Goal: Communication & Community: Answer question/provide support

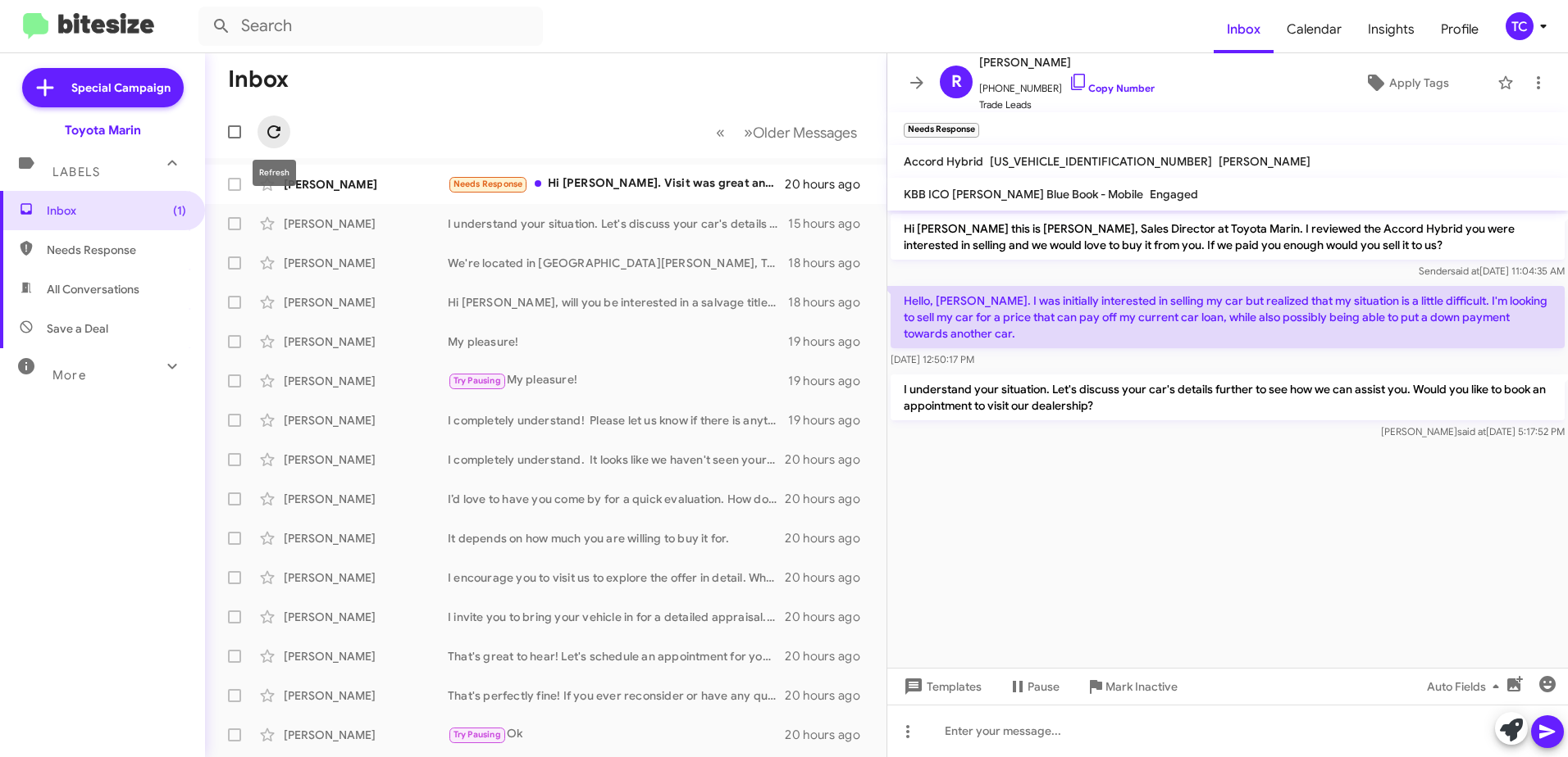
click at [272, 131] on icon at bounding box center [274, 132] width 19 height 19
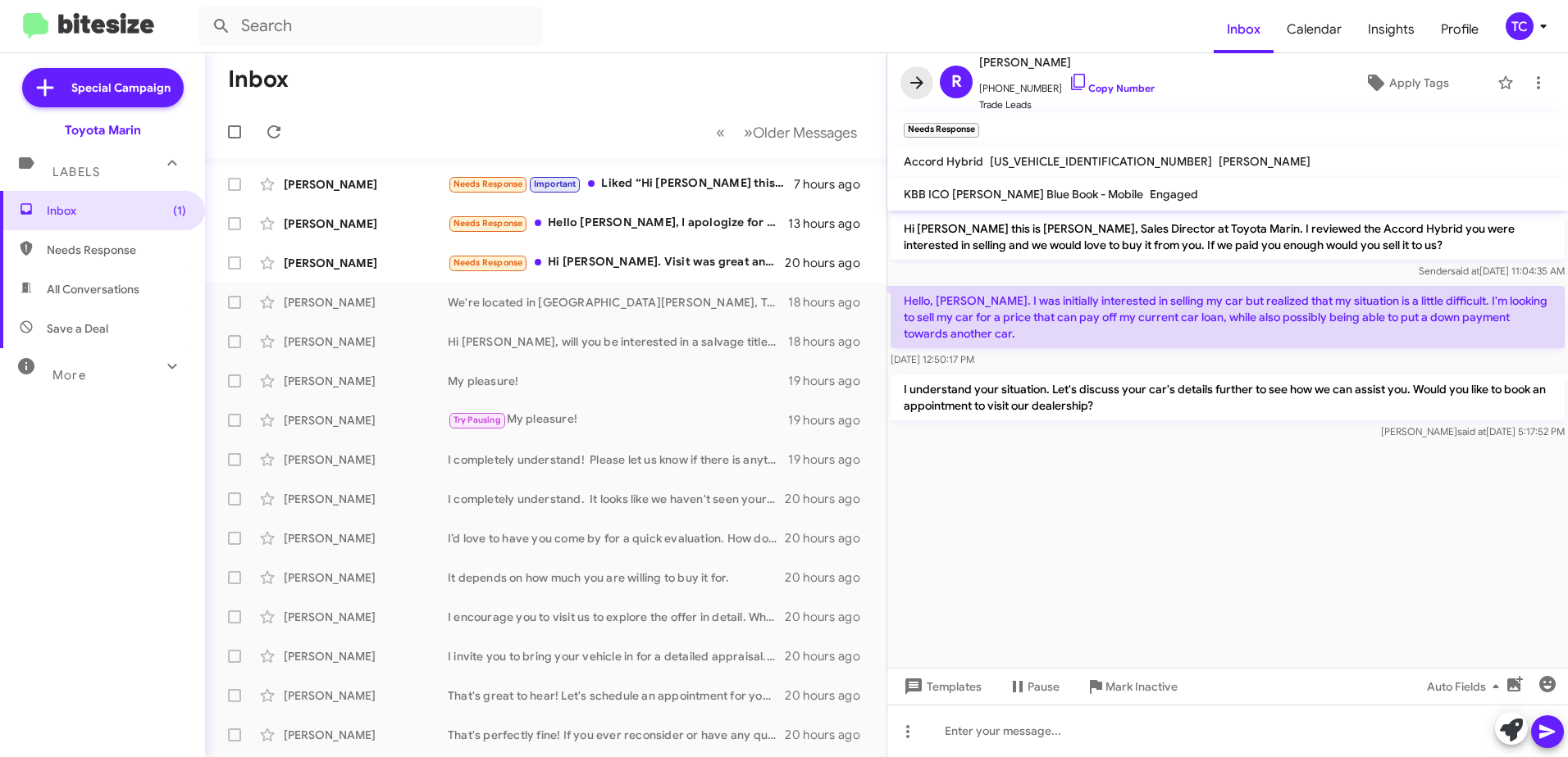
click at [914, 84] on icon at bounding box center [917, 82] width 19 height 19
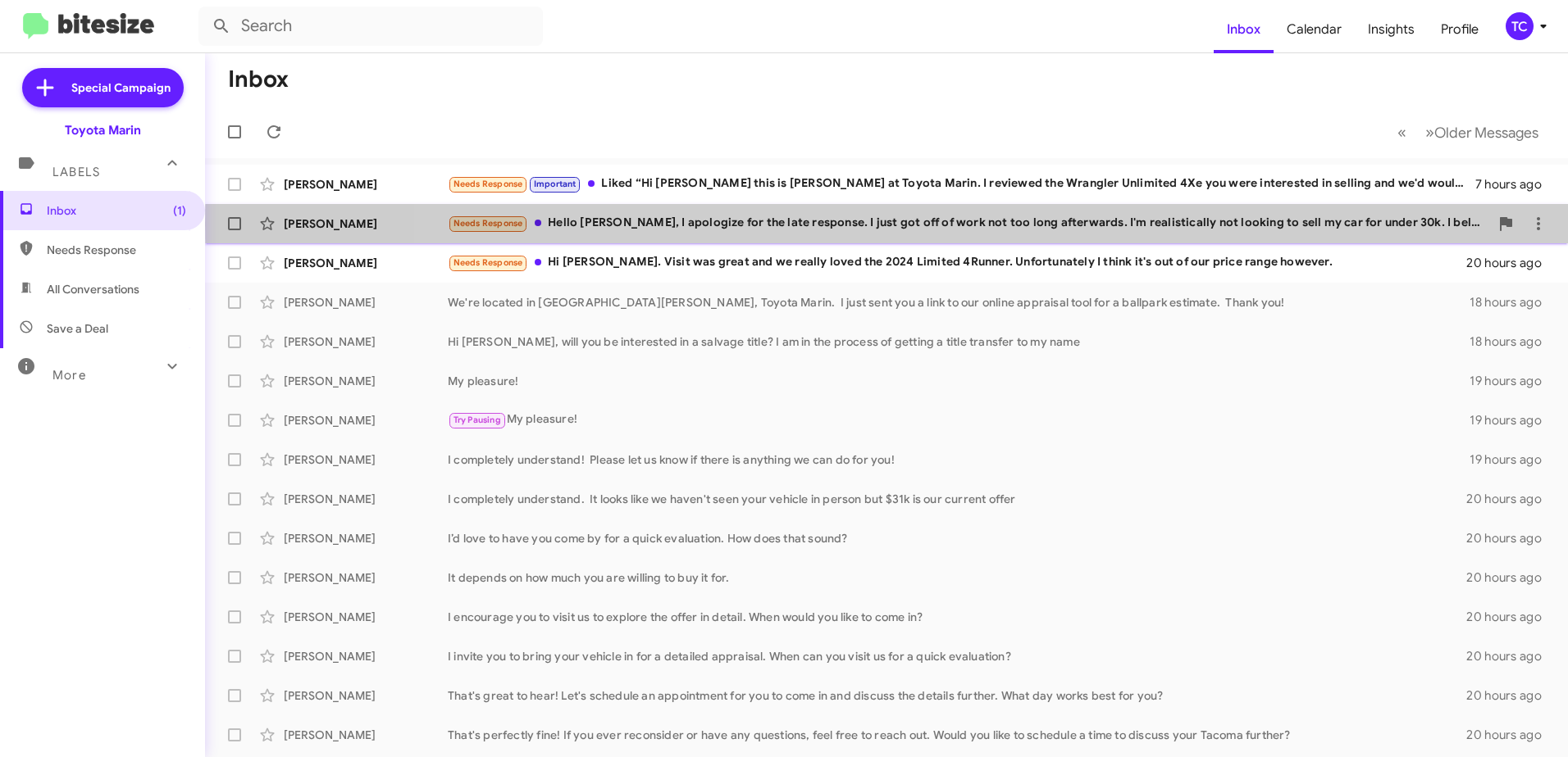
click at [1091, 225] on div "Needs Response Hello [PERSON_NAME], I apologize for the late response. I just g…" at bounding box center [968, 223] width 1041 height 18
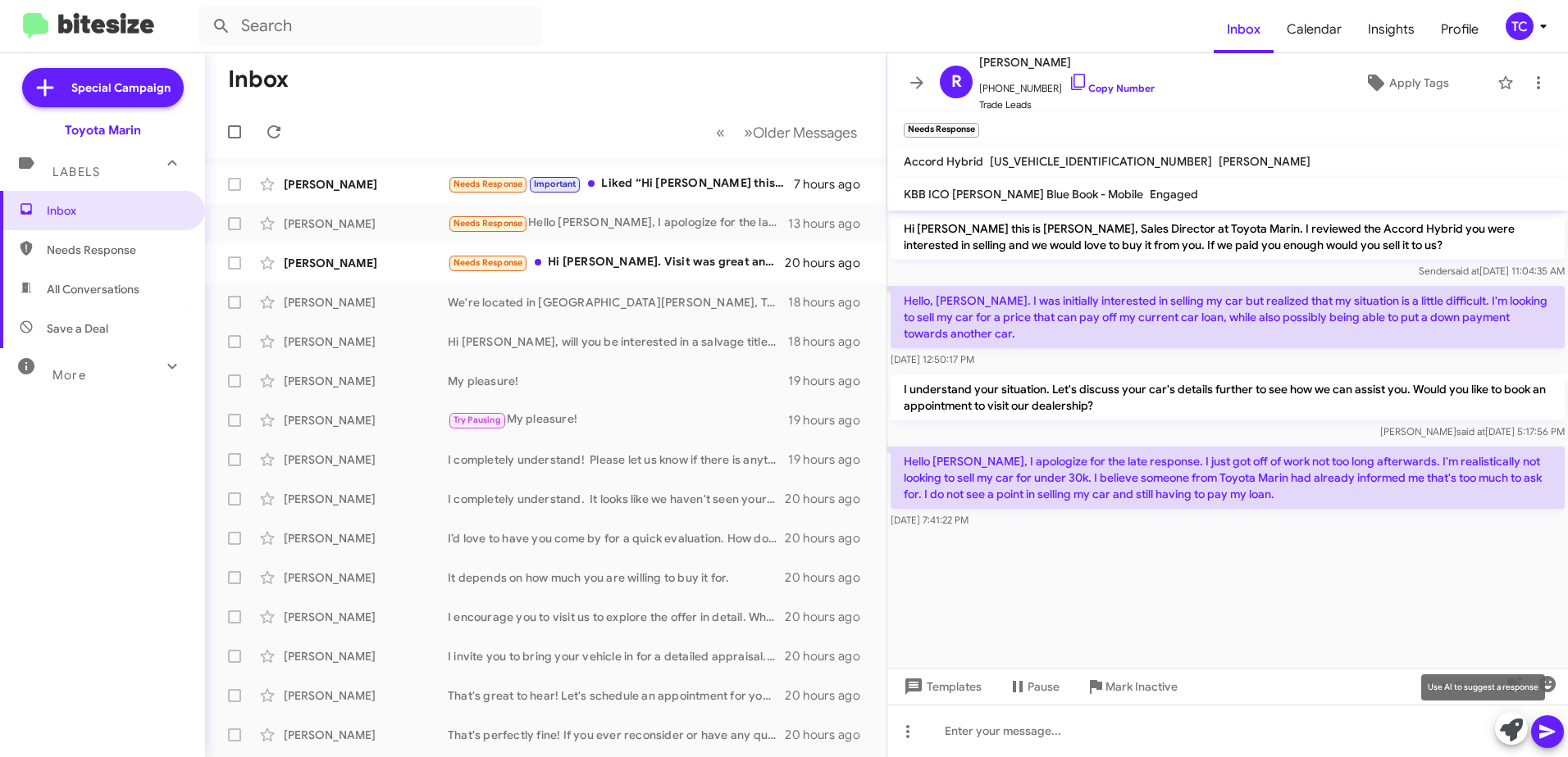
click at [1504, 729] on icon at bounding box center [1512, 731] width 23 height 23
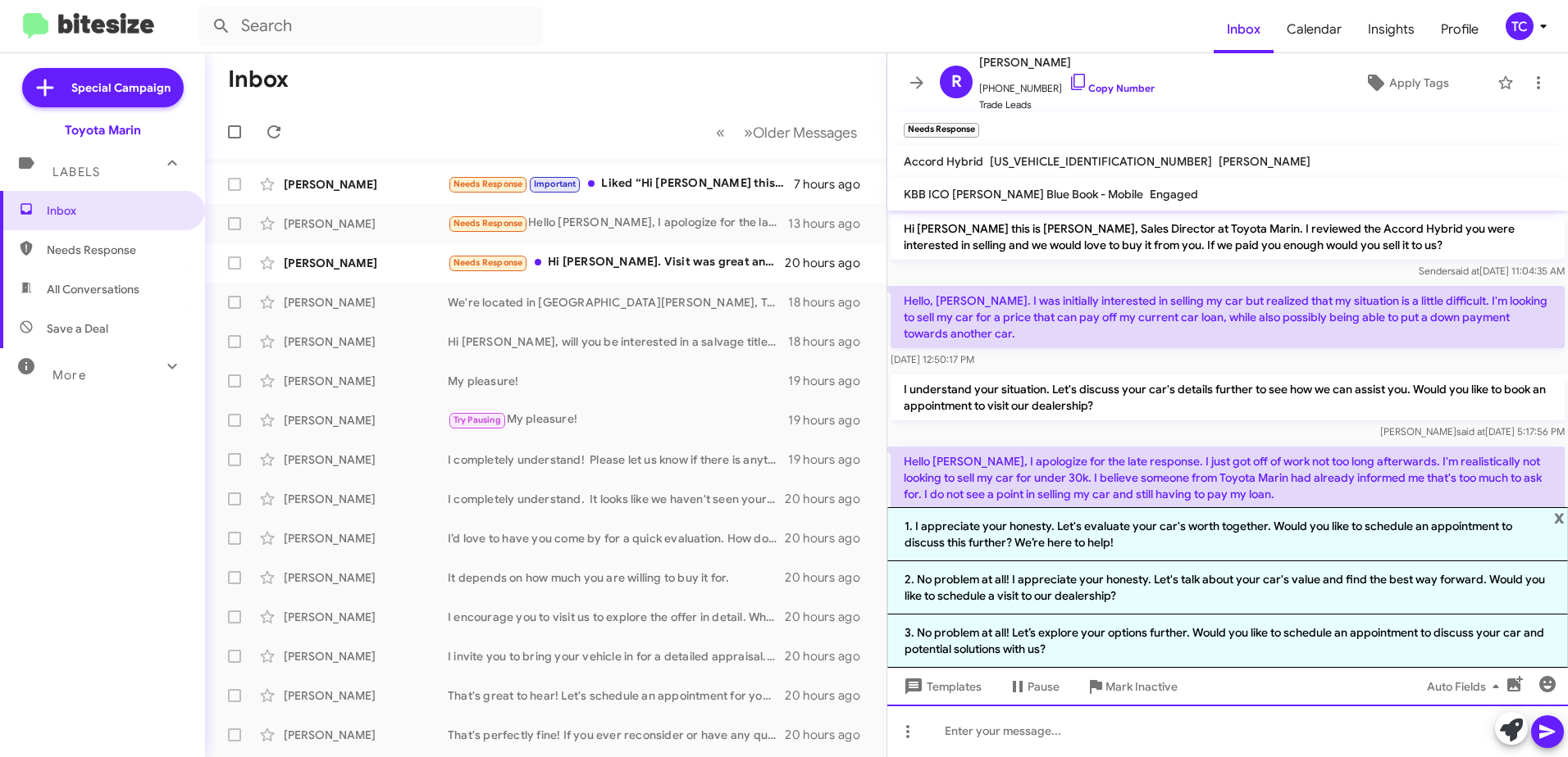
click at [1149, 718] on div at bounding box center [1227, 731] width 681 height 52
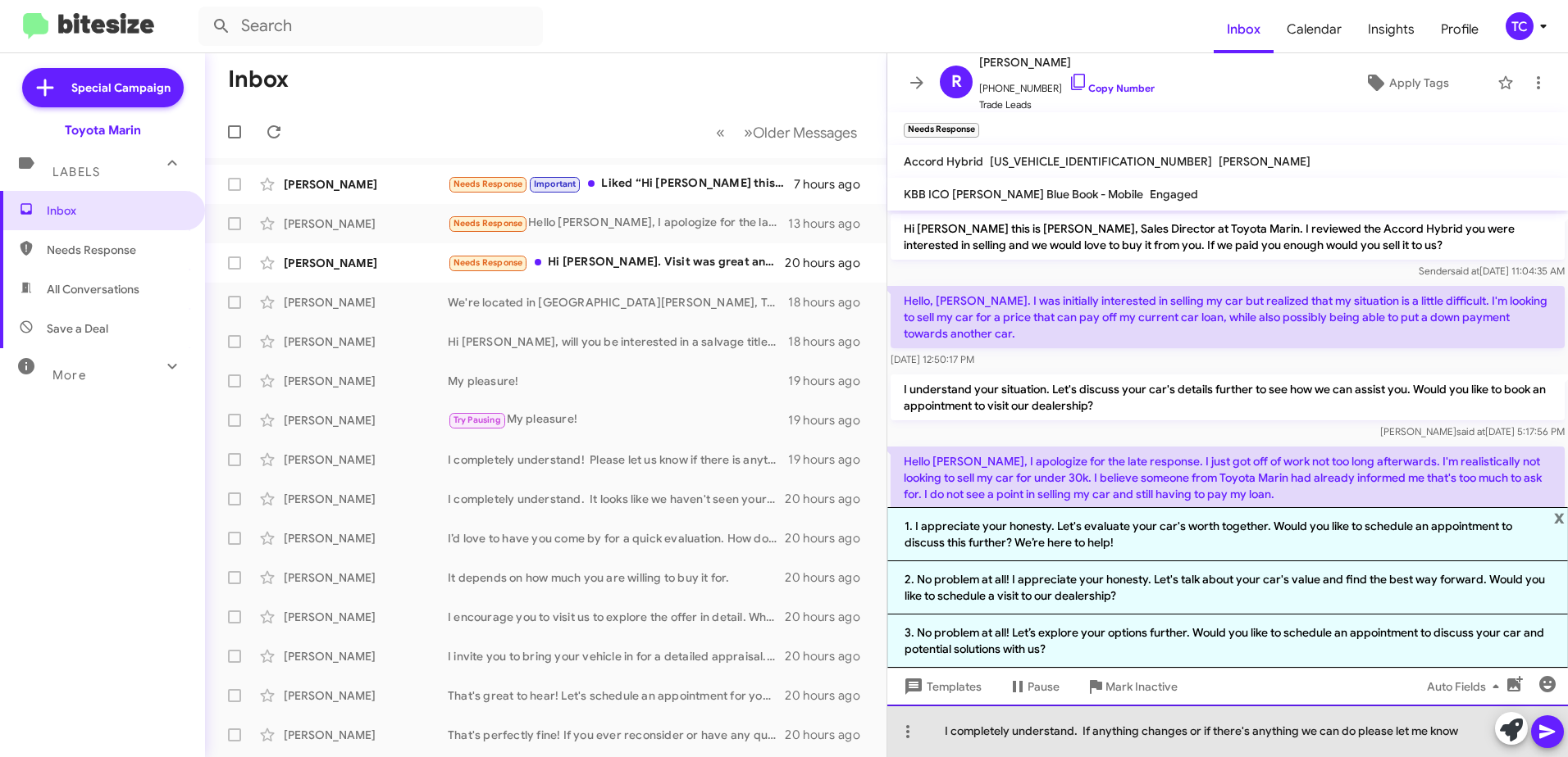
click at [1464, 732] on div "I completely understand. If anything changes or if there's anything we can do p…" at bounding box center [1227, 731] width 681 height 52
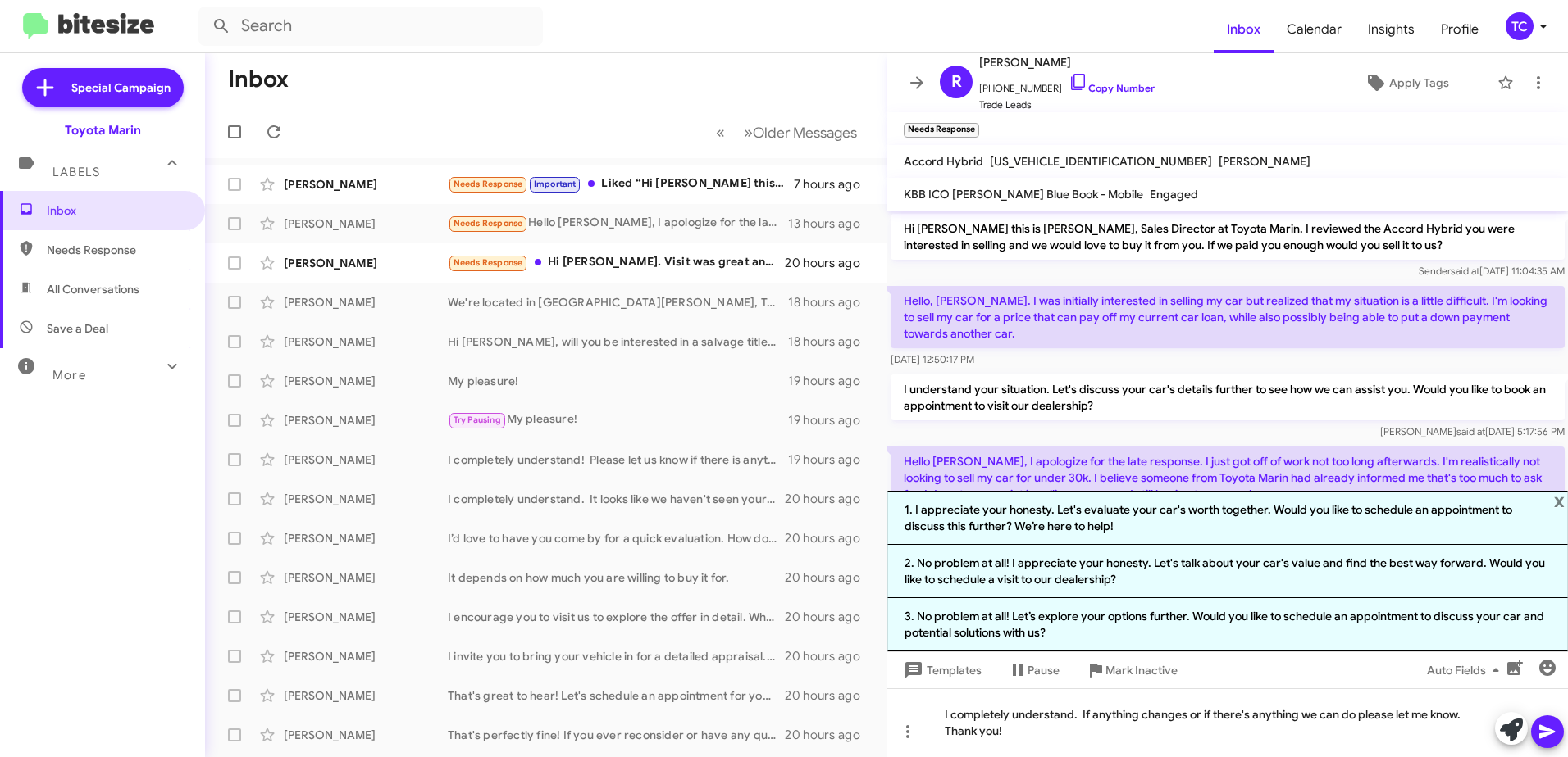
click at [1551, 730] on icon at bounding box center [1548, 732] width 19 height 19
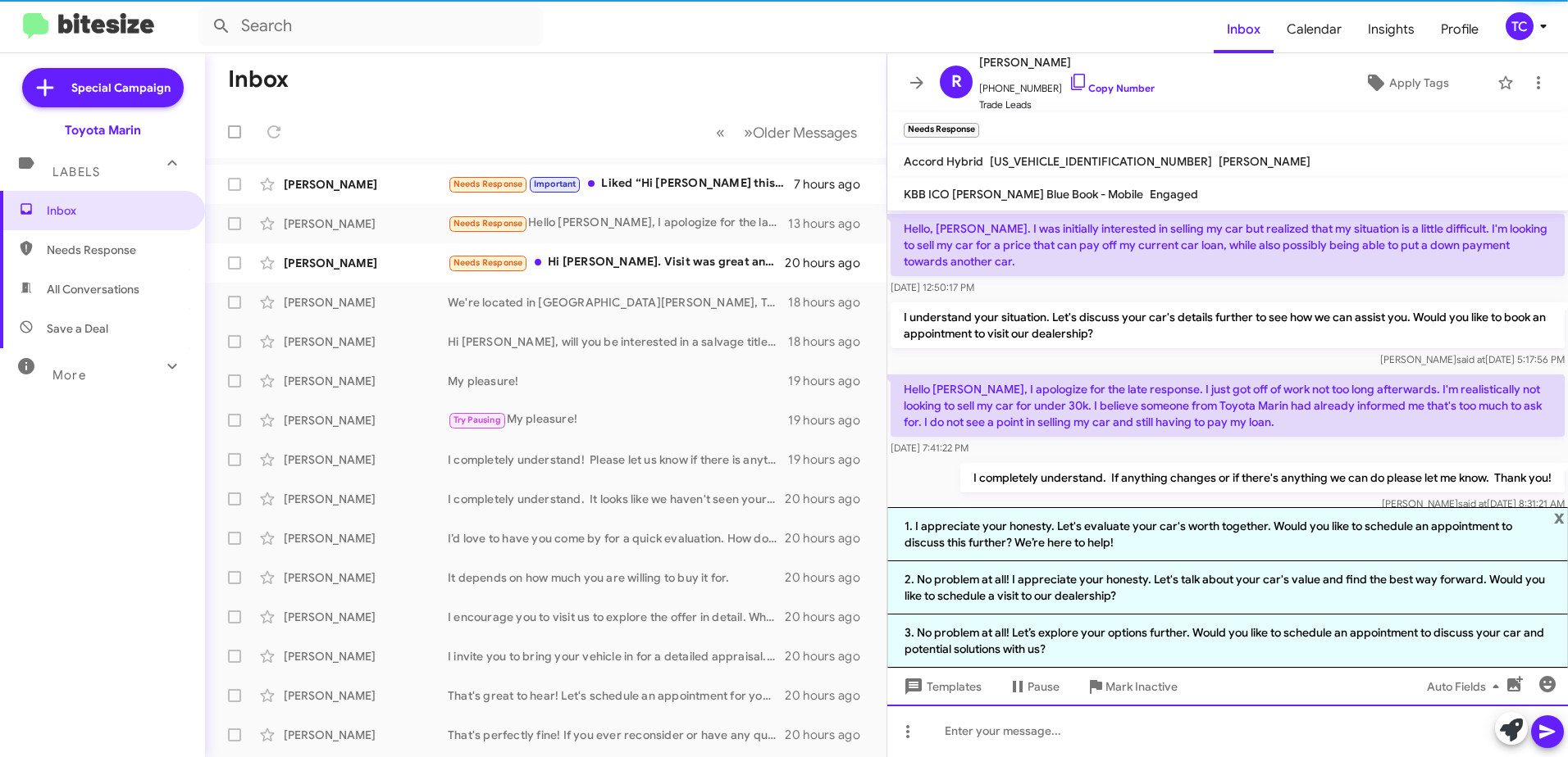
scroll to position [101, 0]
